Goal: Task Accomplishment & Management: Manage account settings

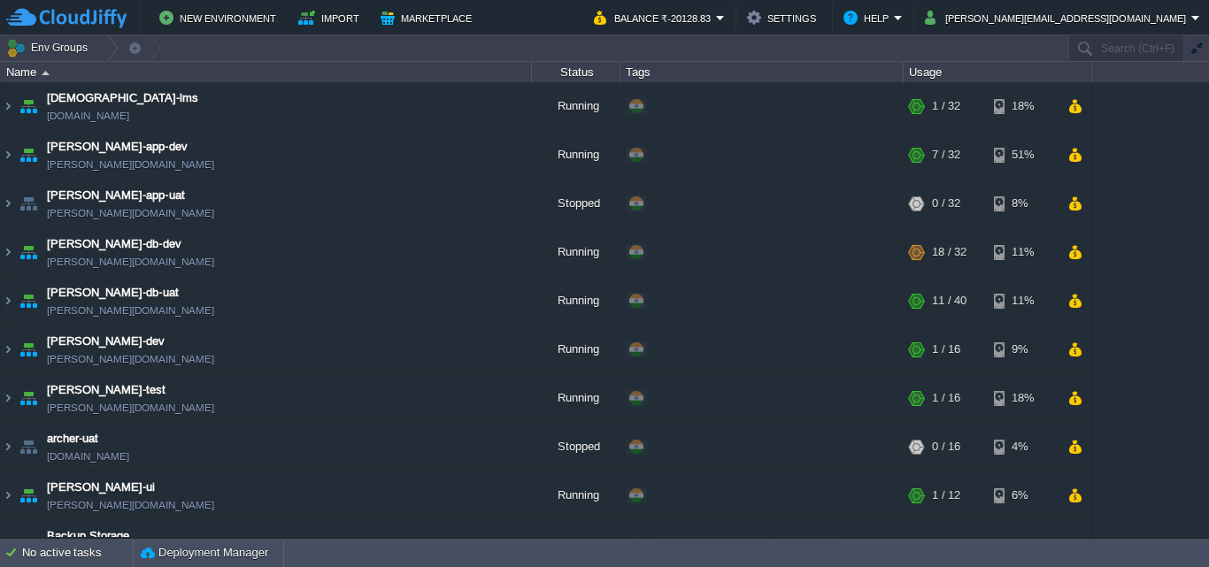
click at [1204, 47] on button "button" at bounding box center [1197, 49] width 16 height 16
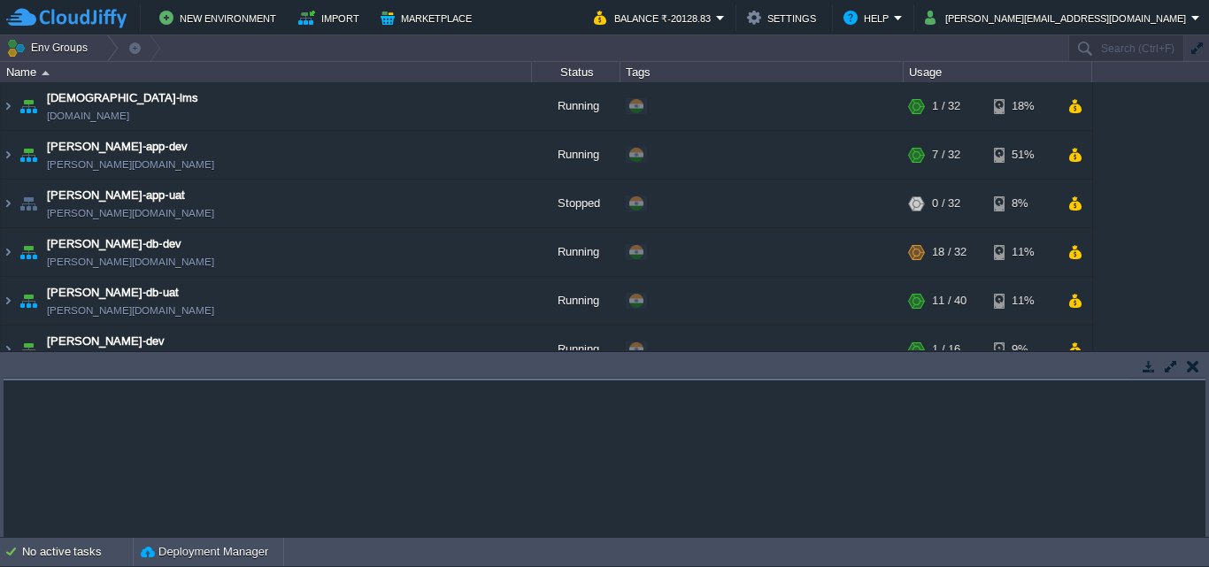
click at [1206, 62] on div "Name Status Tags Usage" at bounding box center [604, 72] width 1209 height 20
click at [1195, 371] on button "button" at bounding box center [1193, 366] width 12 height 16
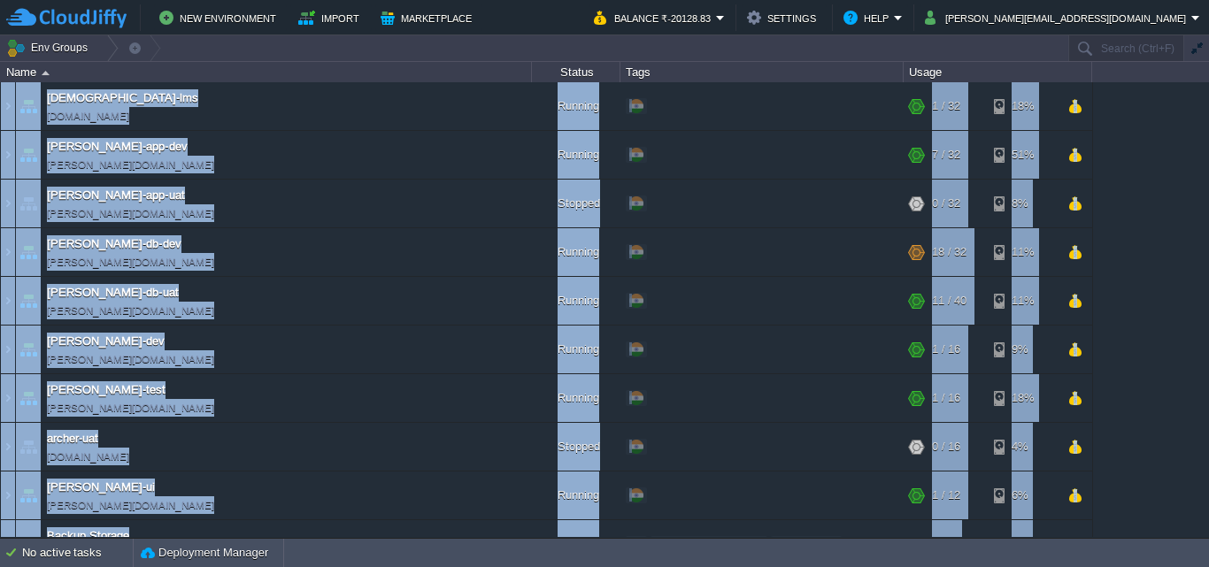
click at [1195, 371] on div "anayasmi-lms [DOMAIN_NAME] Running + Add to Env Group RAM 3% CPU 1% 1 / 32 18% …" at bounding box center [604, 309] width 1209 height 455
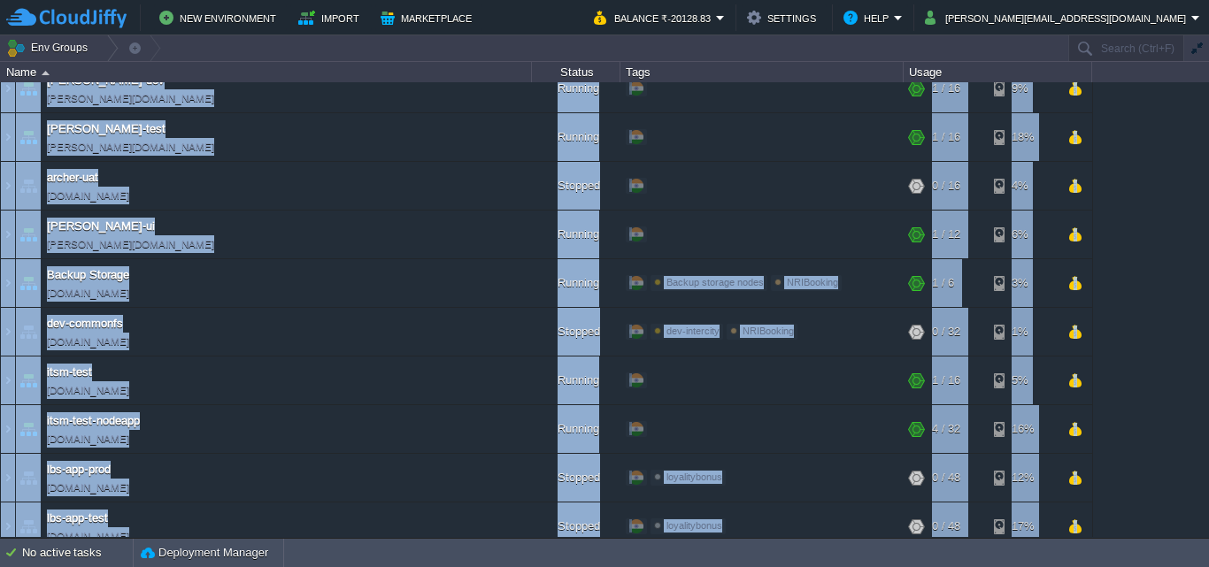
scroll to position [269, 0]
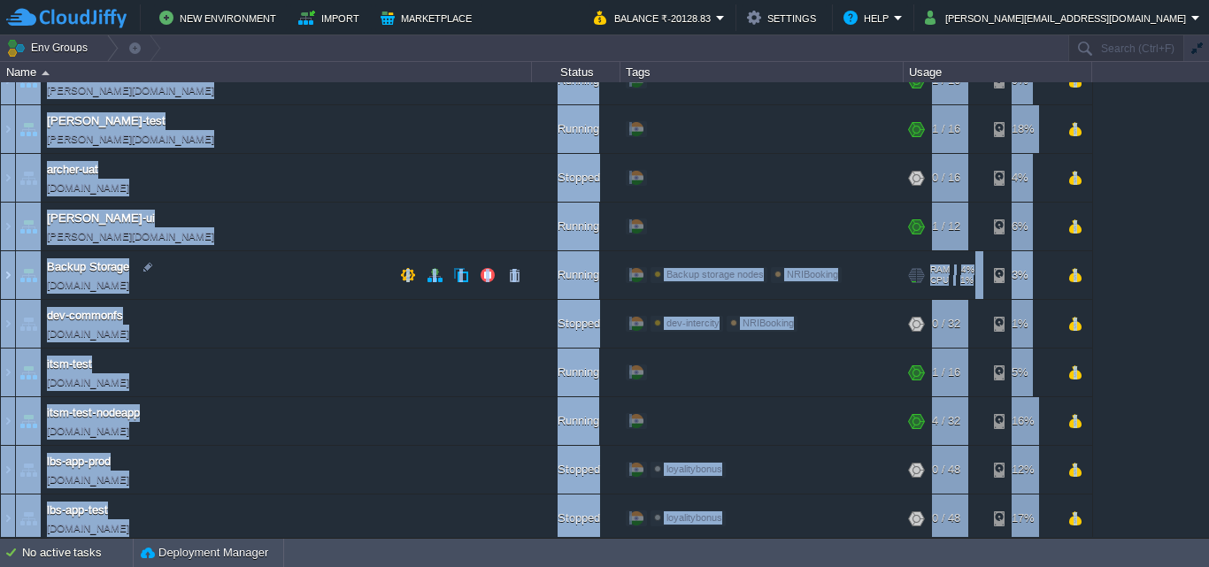
click at [9, 274] on img at bounding box center [8, 275] width 14 height 48
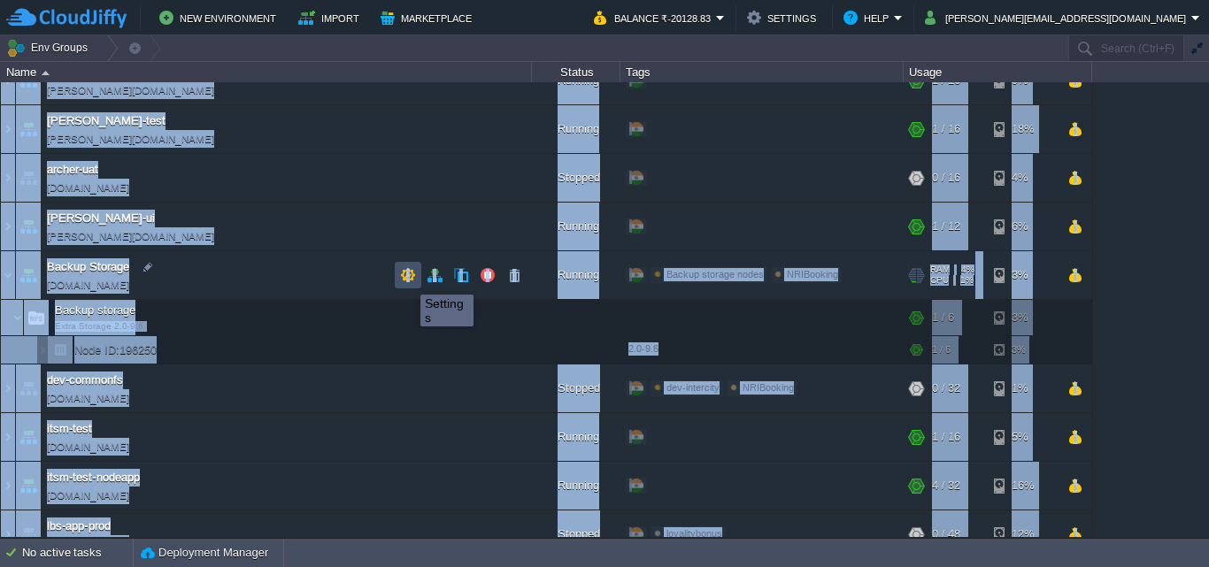
click at [407, 279] on button "button" at bounding box center [408, 275] width 16 height 16
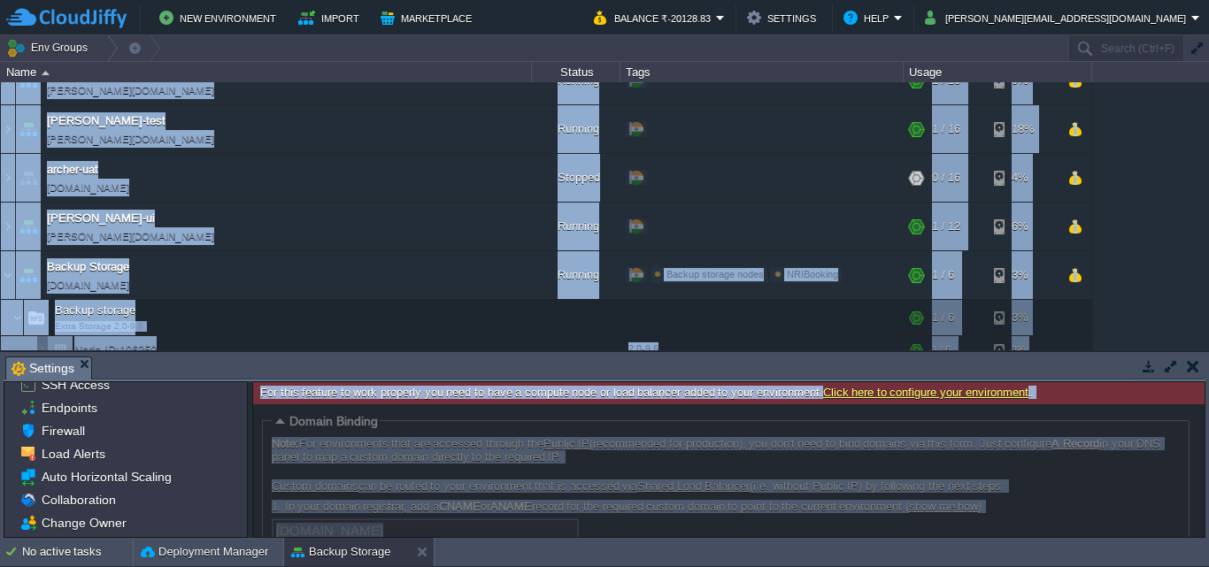
scroll to position [58, 0]
click at [71, 453] on span "Load Alerts" at bounding box center [73, 451] width 70 height 16
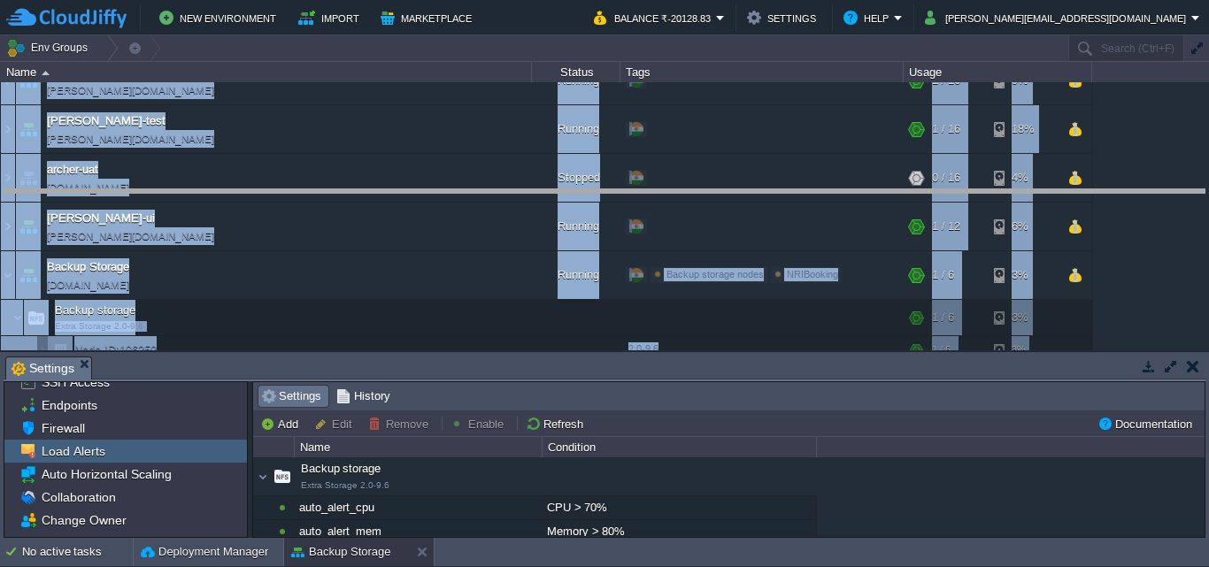
drag, startPoint x: 742, startPoint y: 374, endPoint x: 753, endPoint y: 207, distance: 167.7
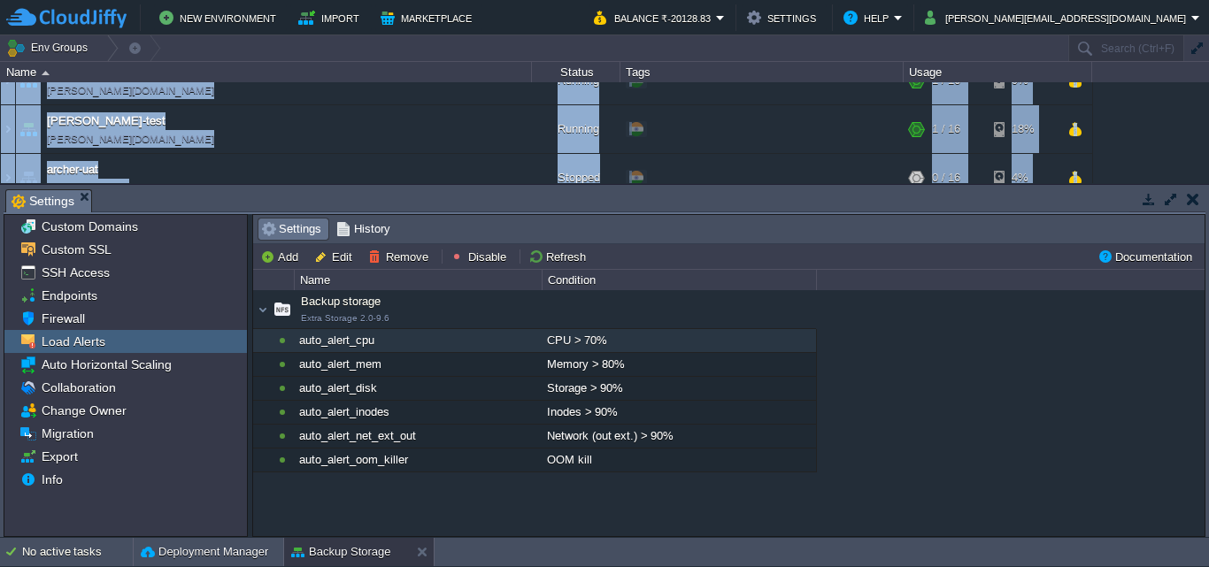
click at [316, 346] on div "auto_alert_cpu" at bounding box center [418, 340] width 246 height 23
click at [373, 343] on div "auto_alert_cpu" at bounding box center [418, 340] width 246 height 23
click at [276, 251] on button "Add" at bounding box center [281, 257] width 43 height 16
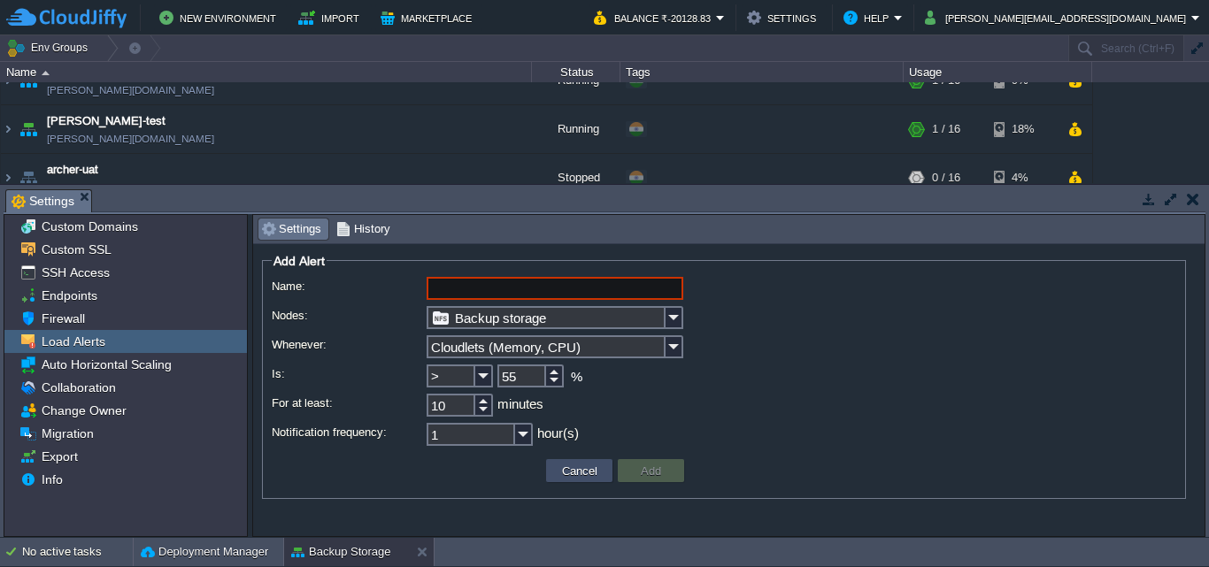
click at [597, 473] on button "Cancel" at bounding box center [580, 471] width 46 height 16
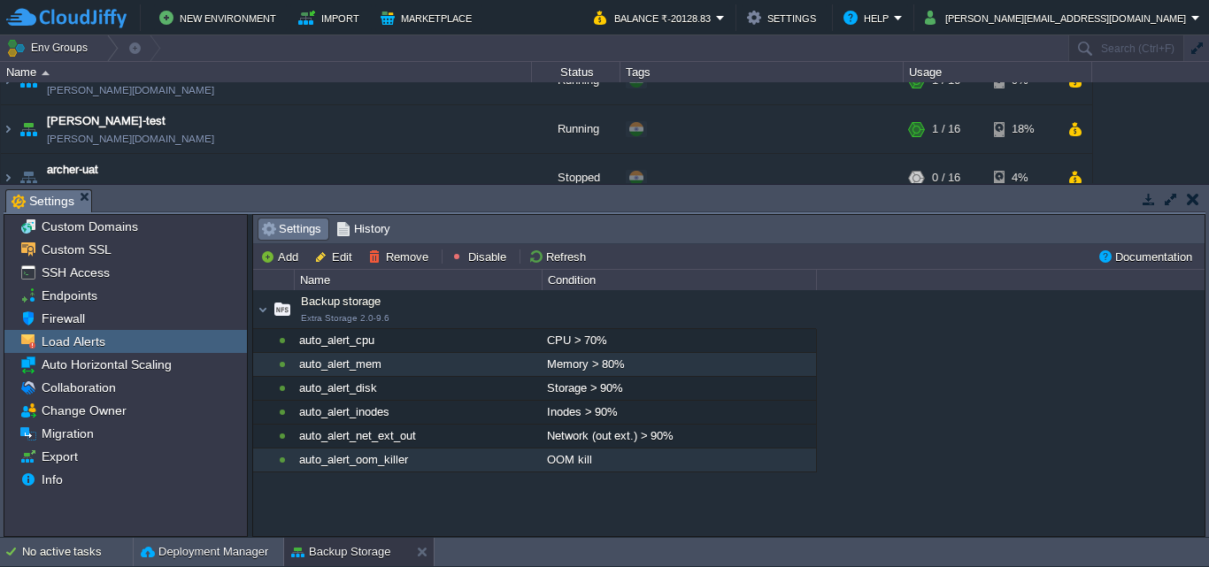
drag, startPoint x: 597, startPoint y: 473, endPoint x: 371, endPoint y: 358, distance: 253.3
click at [371, 358] on div "Backup storage Extra Storage 2.0-9.6 auto_alert_cpu CPU > 70% Backup storage Ex…" at bounding box center [534, 400] width 563 height 143
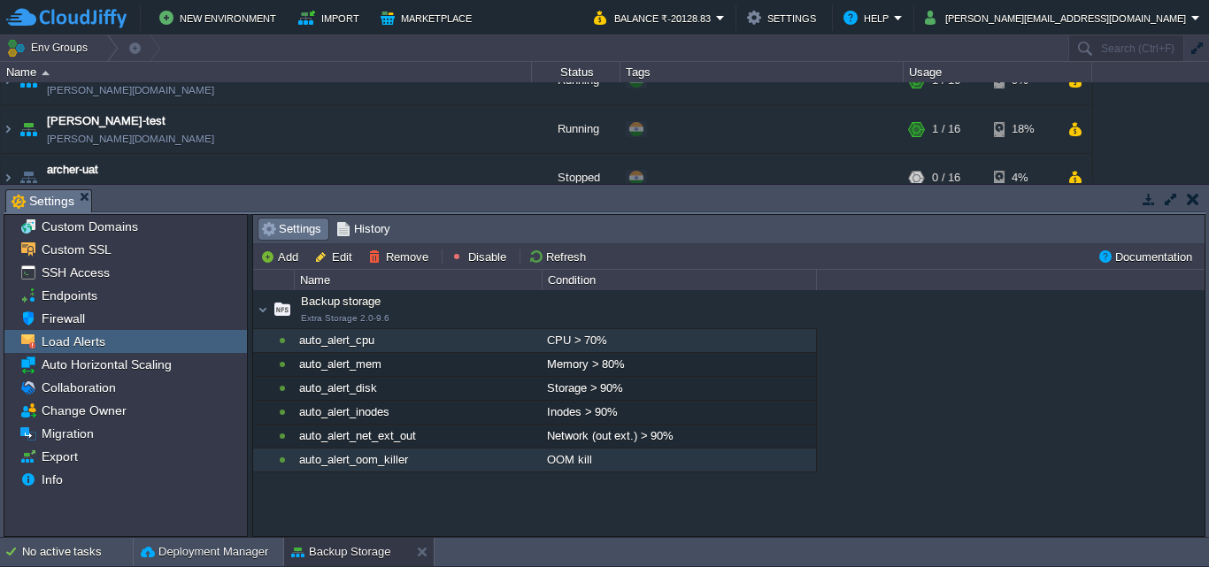
click at [338, 339] on div "auto_alert_cpu" at bounding box center [418, 340] width 246 height 23
click at [341, 254] on button "Edit" at bounding box center [335, 257] width 43 height 16
type input "auto_alert_cpu"
type input "Backup storage"
type input "CPU"
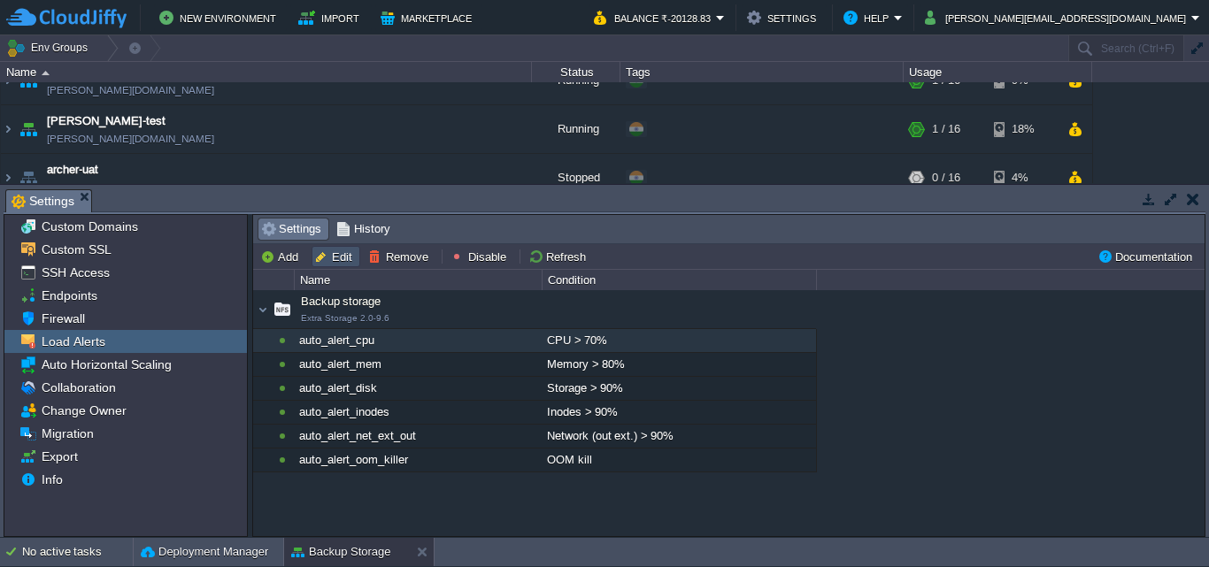
type input ">"
type input "70"
type input "5"
type input "12"
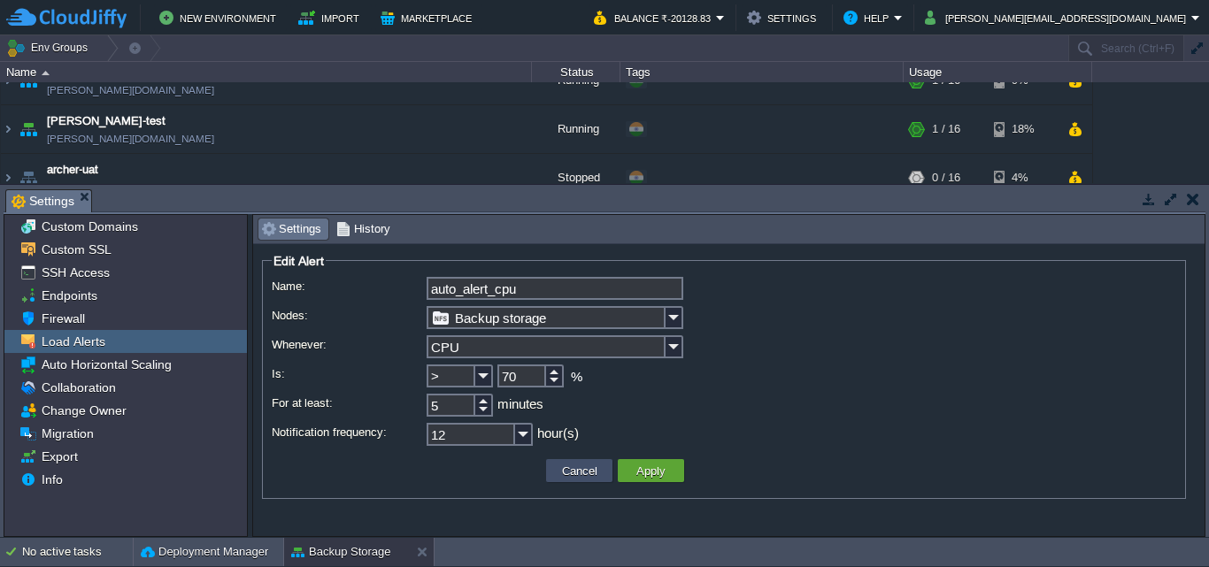
click at [577, 469] on button "Cancel" at bounding box center [580, 471] width 46 height 16
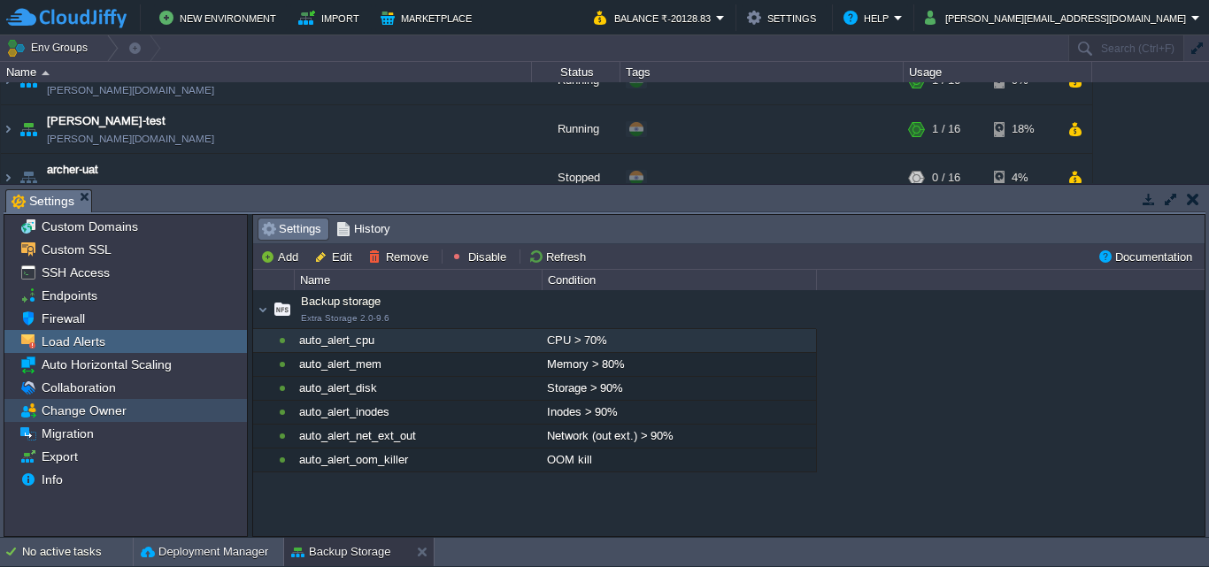
click at [97, 417] on span "Change Owner" at bounding box center [83, 411] width 91 height 16
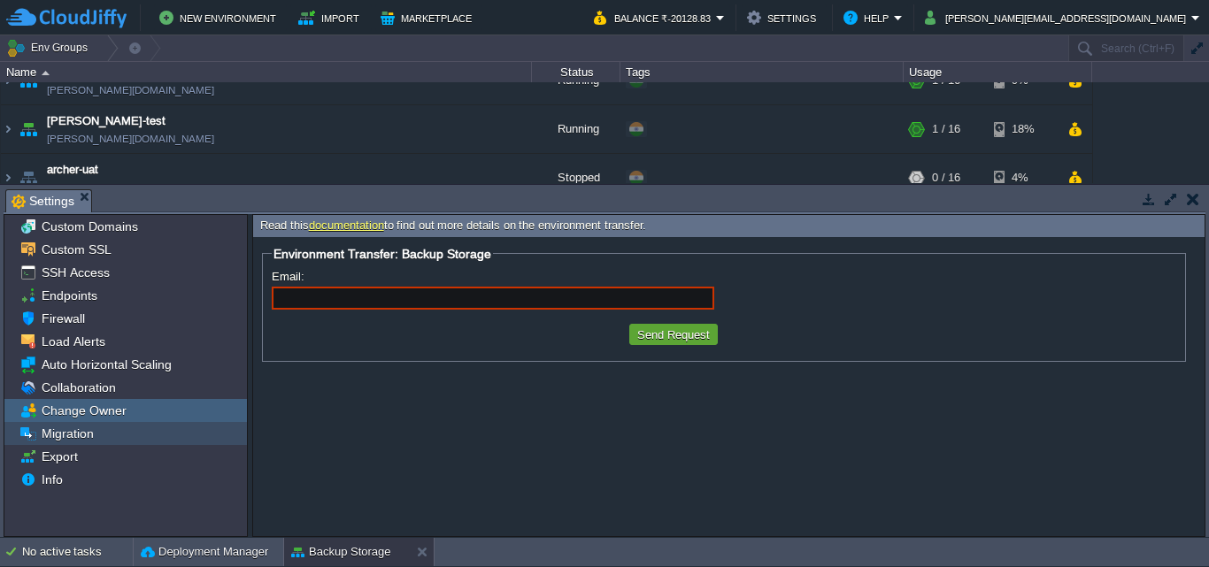
click at [76, 436] on span "Migration" at bounding box center [67, 434] width 58 height 16
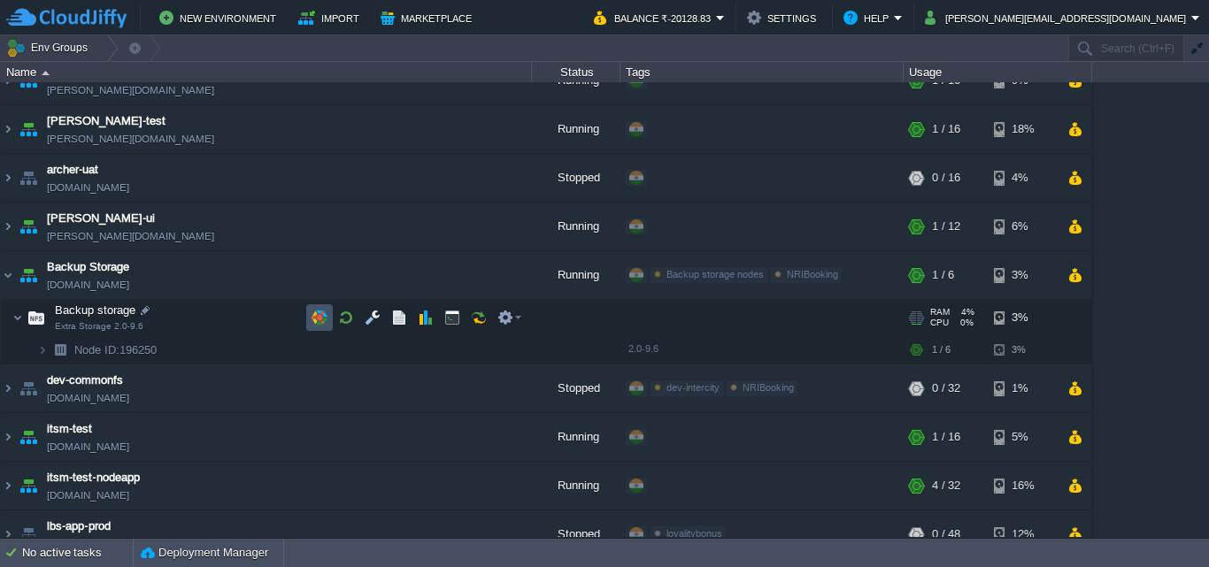
click at [315, 317] on button "button" at bounding box center [320, 318] width 16 height 16
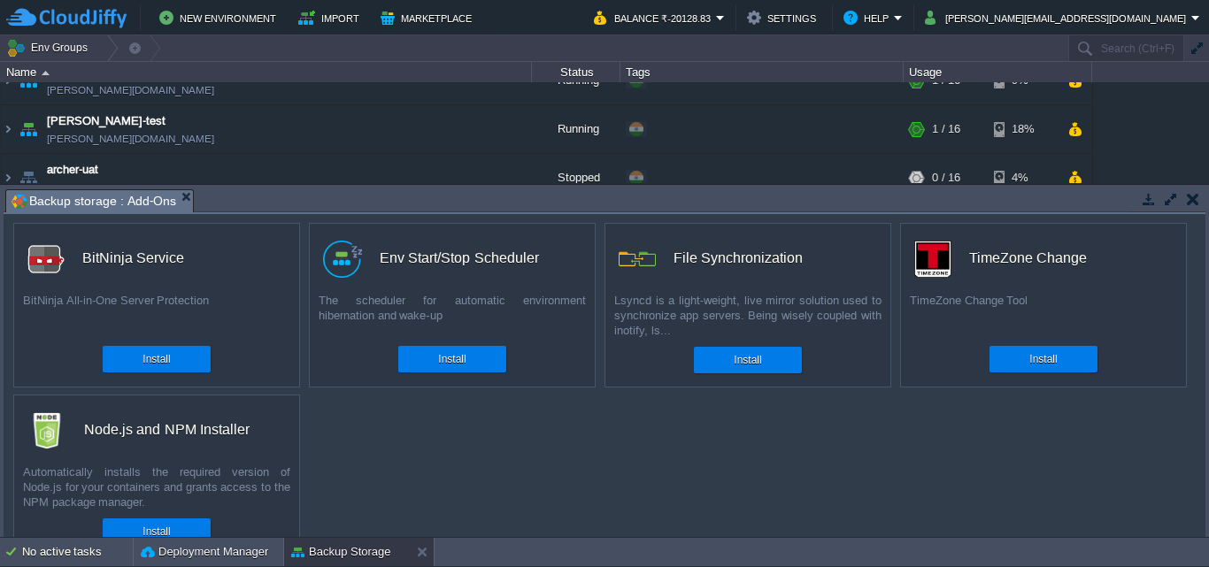
click at [485, 490] on div "custom BitNinja Service BitNinja All-in-One Server Protection Install custom En…" at bounding box center [605, 375] width 1202 height 323
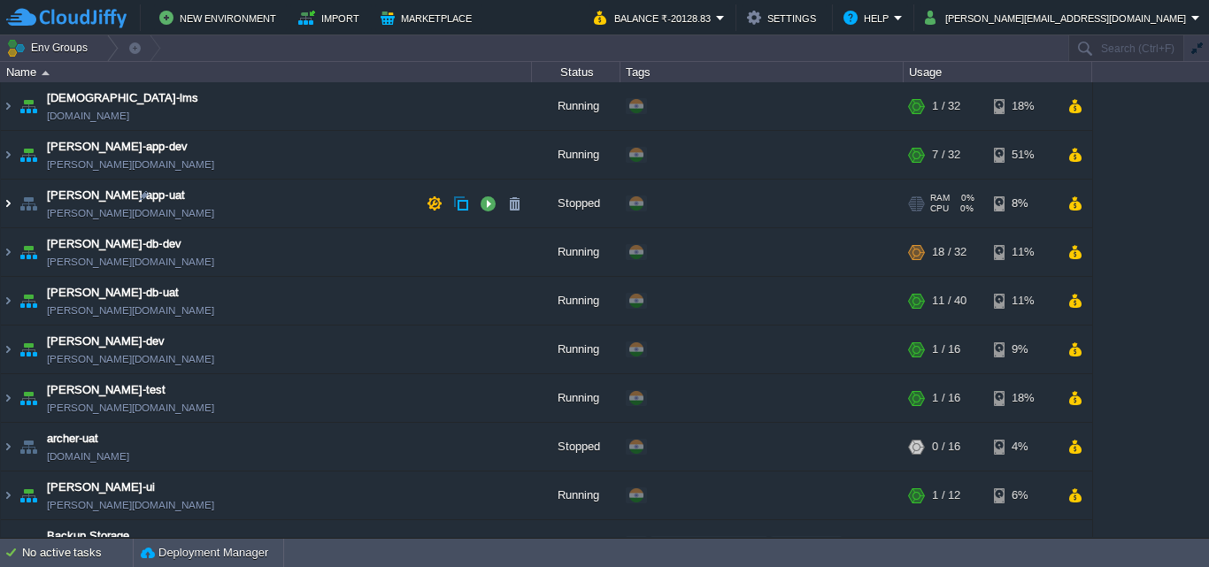
click at [5, 205] on img at bounding box center [8, 204] width 14 height 48
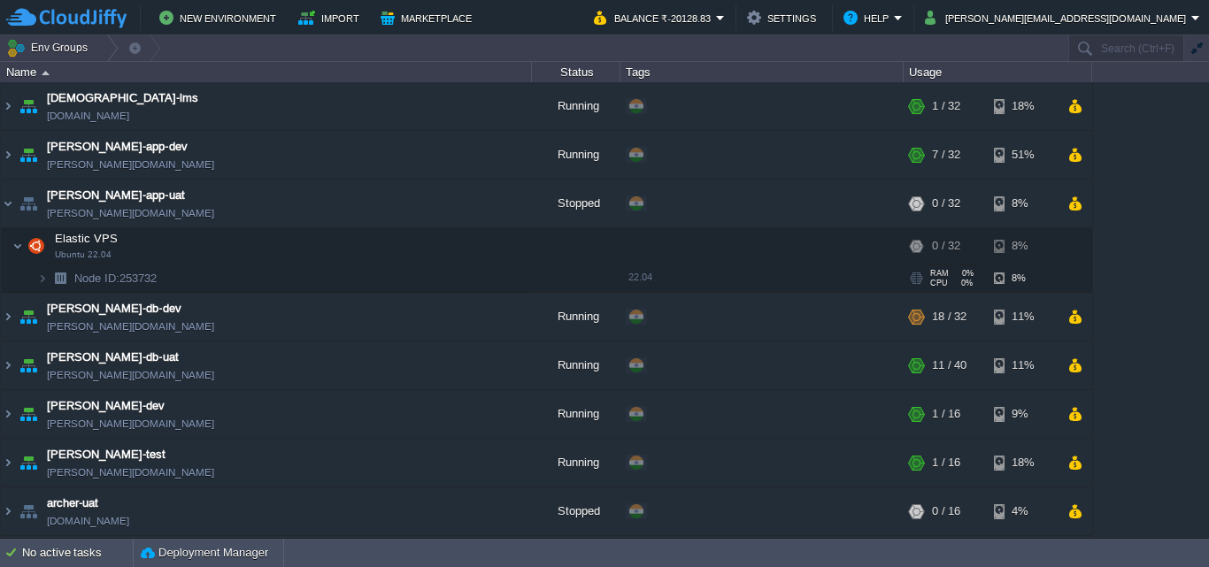
click at [48, 277] on img at bounding box center [60, 278] width 25 height 27
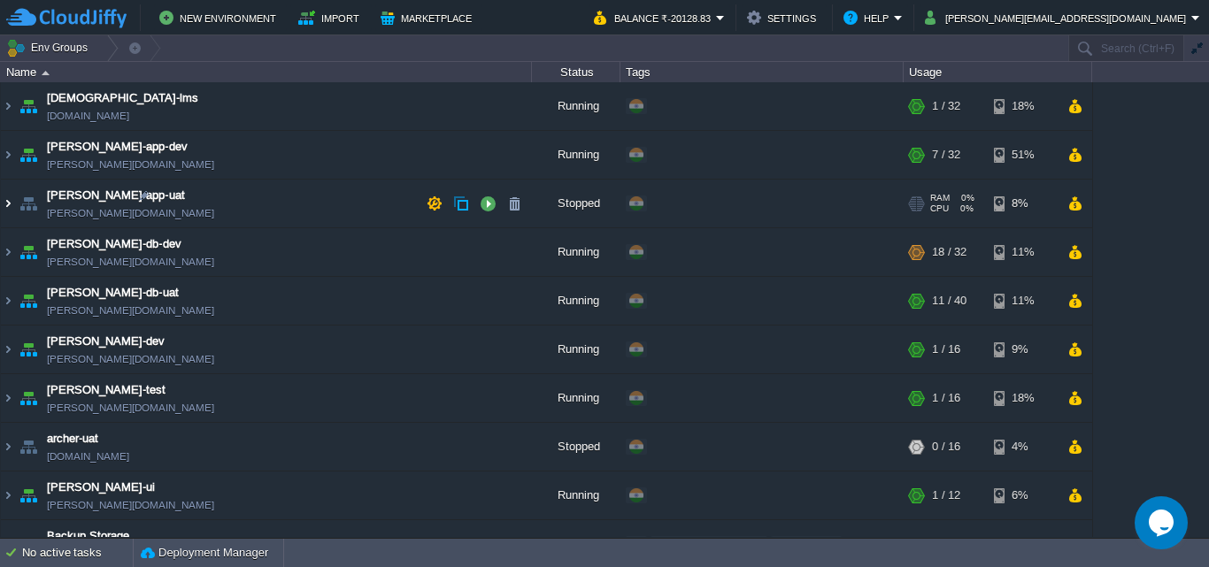
click at [7, 203] on img at bounding box center [8, 204] width 14 height 48
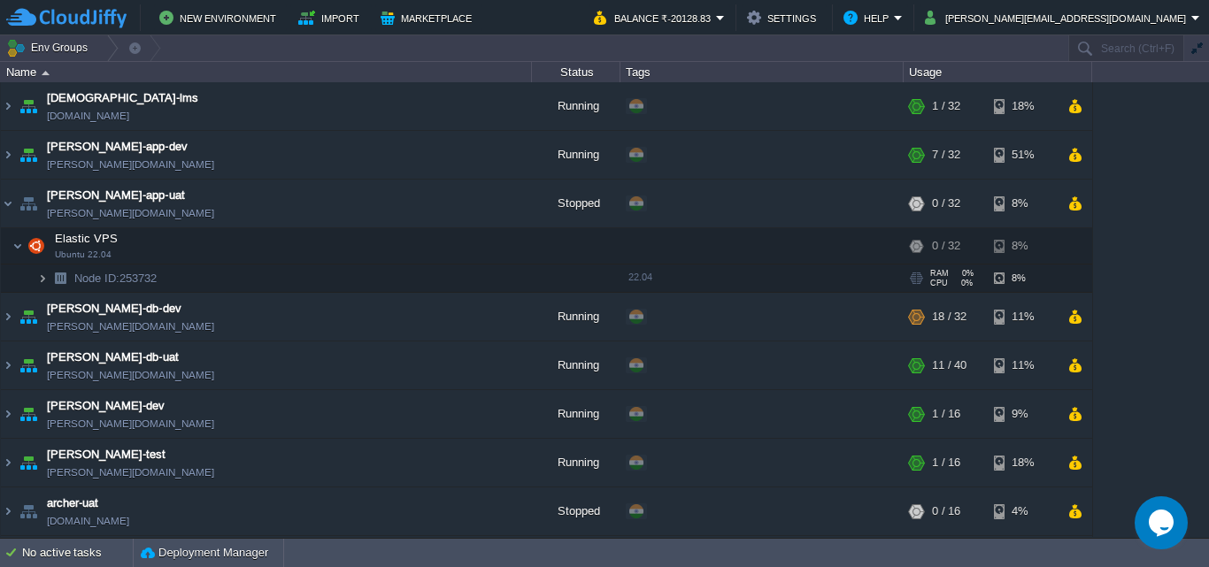
click at [45, 277] on img at bounding box center [42, 278] width 11 height 27
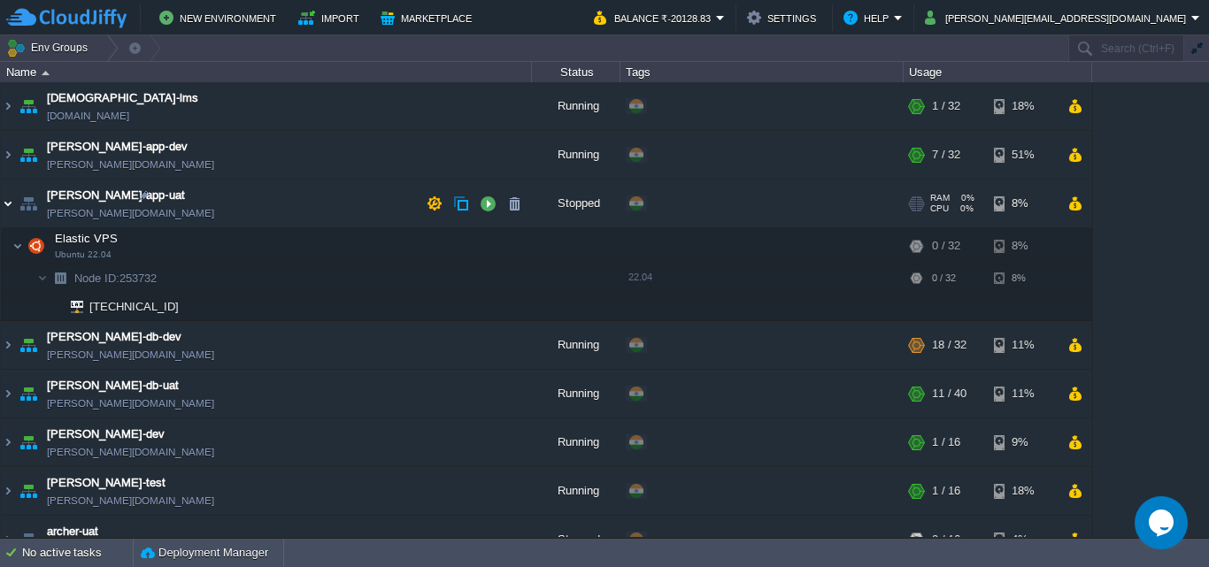
click at [10, 204] on img at bounding box center [8, 204] width 14 height 48
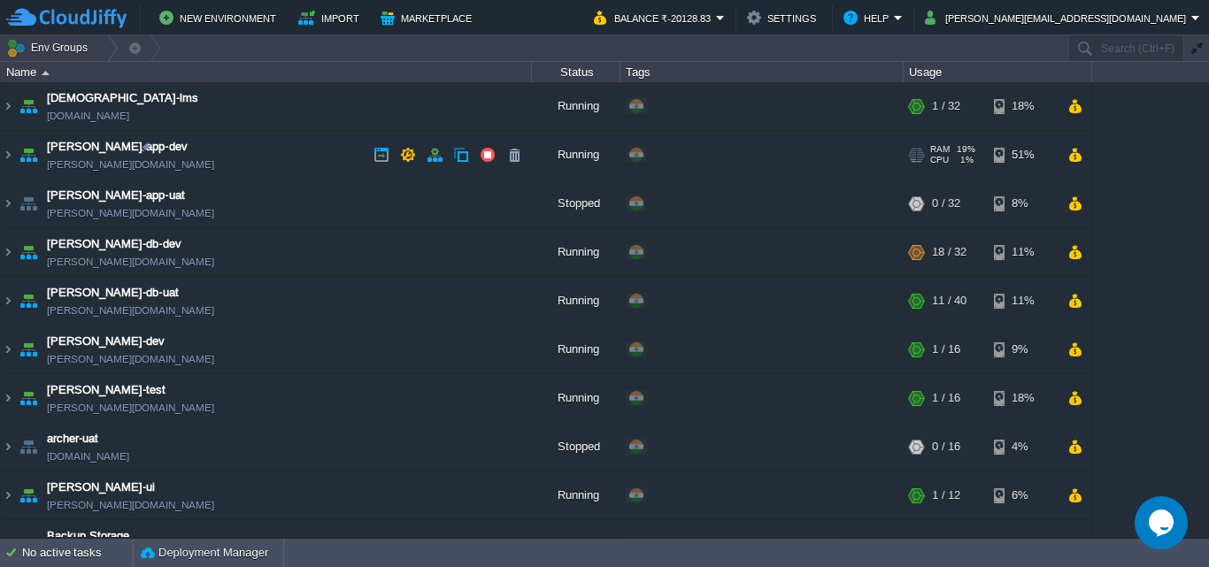
click at [17, 153] on img at bounding box center [28, 155] width 25 height 48
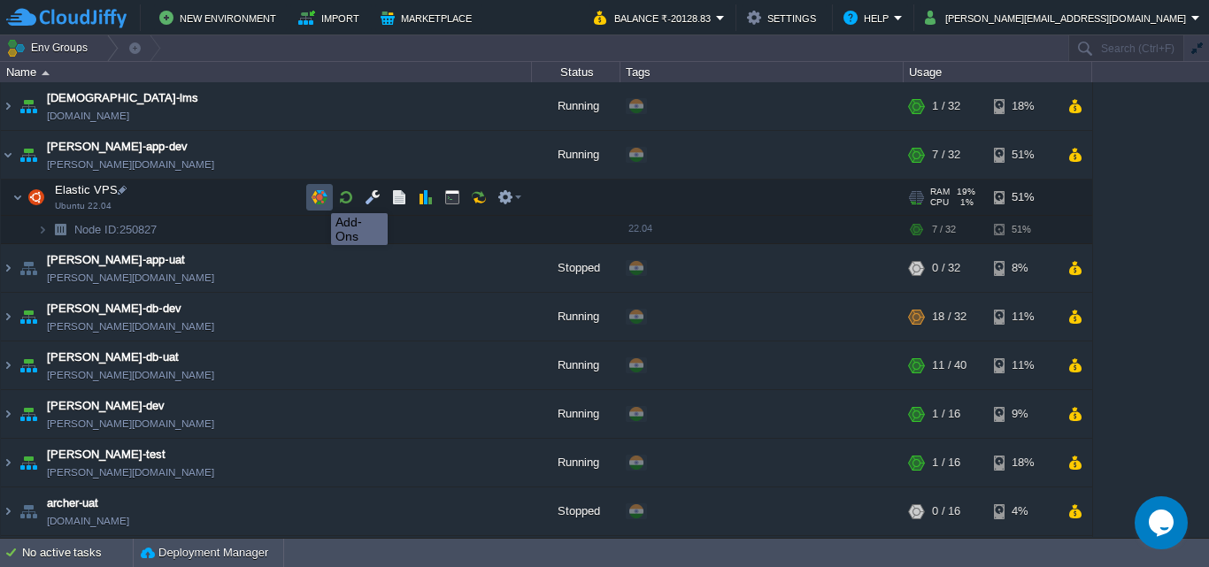
click at [318, 197] on button "button" at bounding box center [320, 197] width 16 height 16
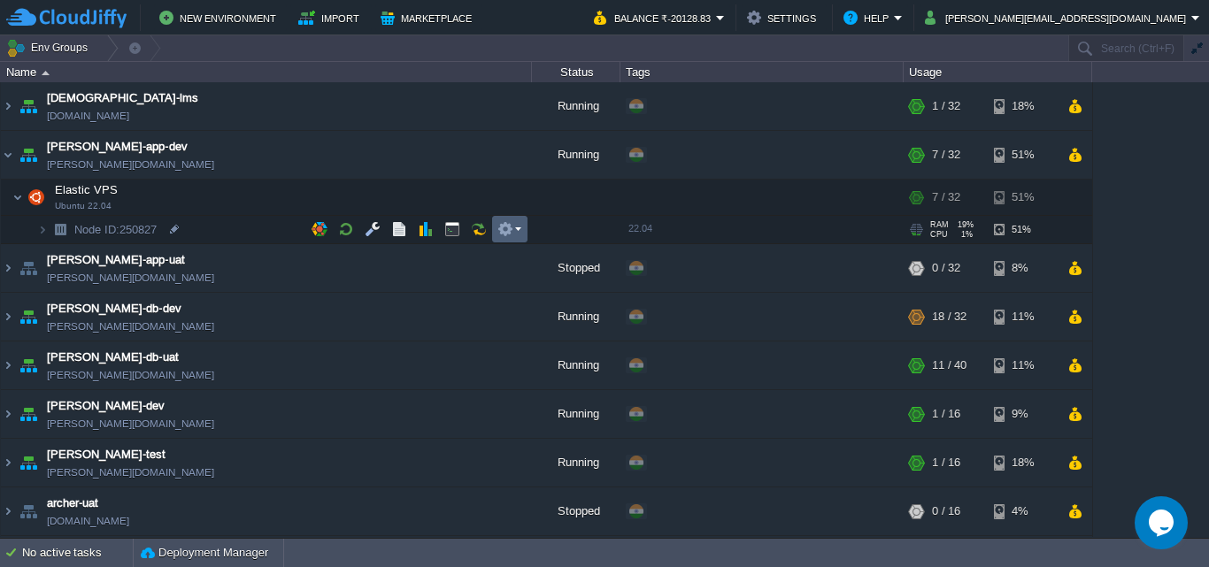
click at [524, 231] on td at bounding box center [509, 229] width 35 height 27
